Goal: Entertainment & Leisure: Consume media (video, audio)

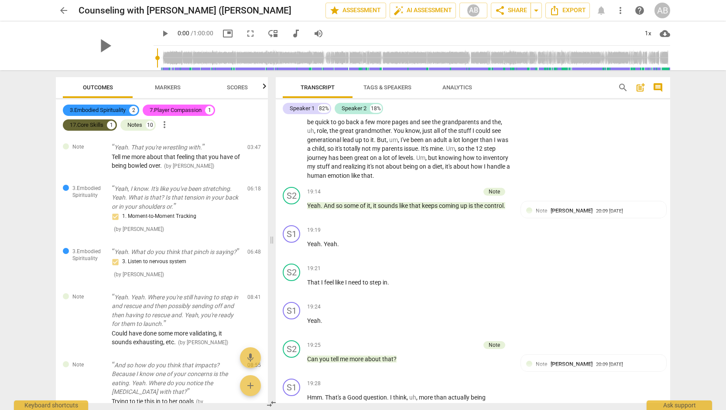
scroll to position [3175, 0]
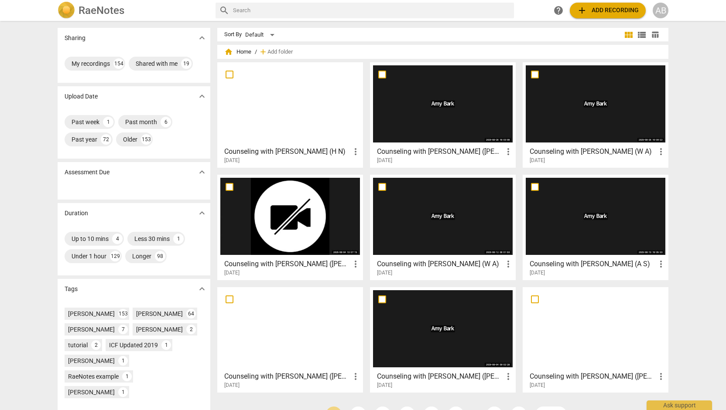
click at [317, 233] on div at bounding box center [290, 216] width 140 height 77
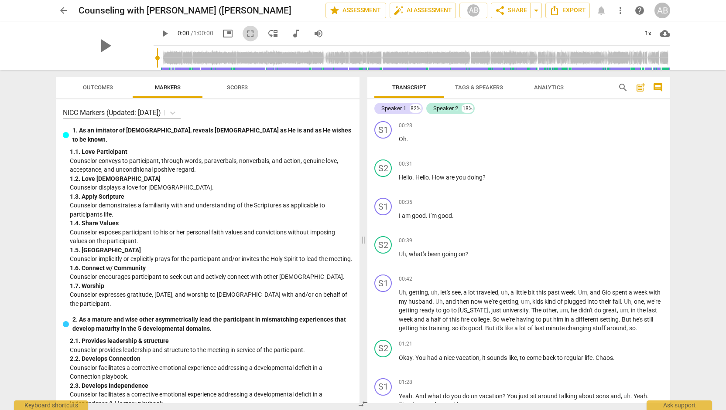
click at [245, 37] on span "fullscreen" at bounding box center [250, 33] width 10 height 10
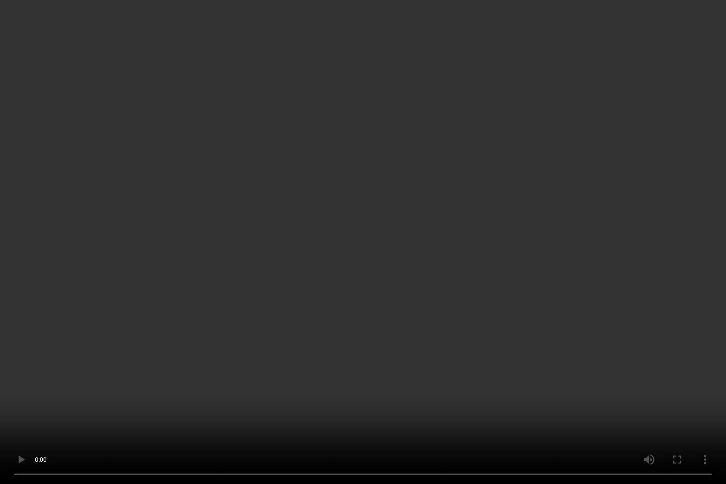
type input "2"
drag, startPoint x: 234, startPoint y: 385, endPoint x: 250, endPoint y: 379, distance: 17.0
click at [250, 379] on video at bounding box center [363, 242] width 726 height 484
click at [196, 404] on video at bounding box center [363, 242] width 726 height 484
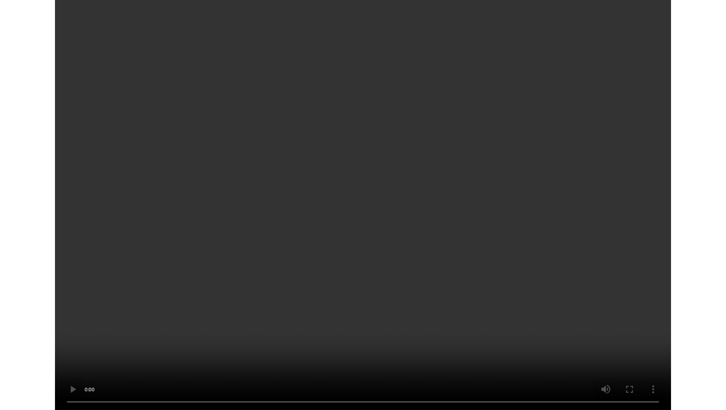
scroll to position [4503, 0]
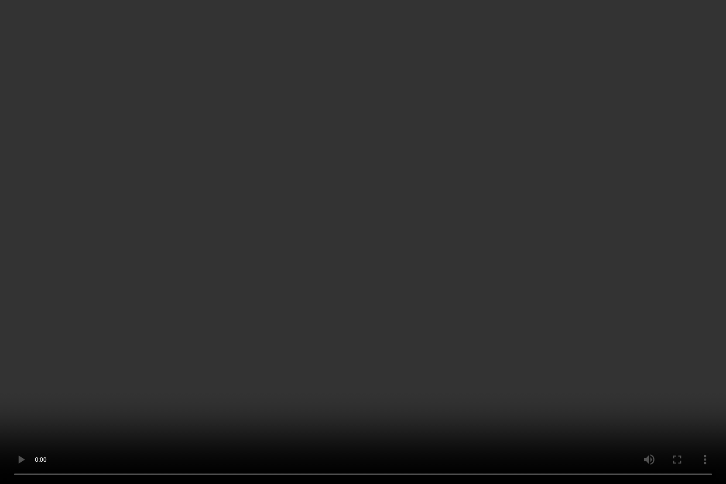
click at [143, 338] on video at bounding box center [363, 242] width 726 height 484
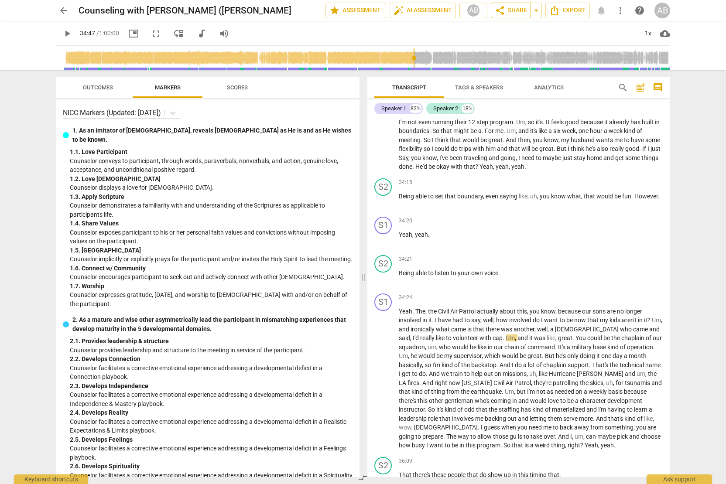
type input "2088"
